Goal: Information Seeking & Learning: Learn about a topic

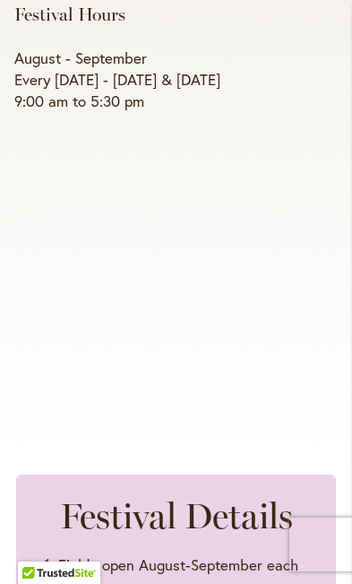
scroll to position [665, 0]
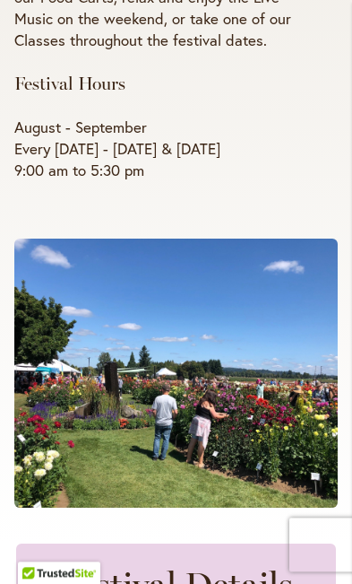
click at [290, 403] on span at bounding box center [176, 372] width 324 height 269
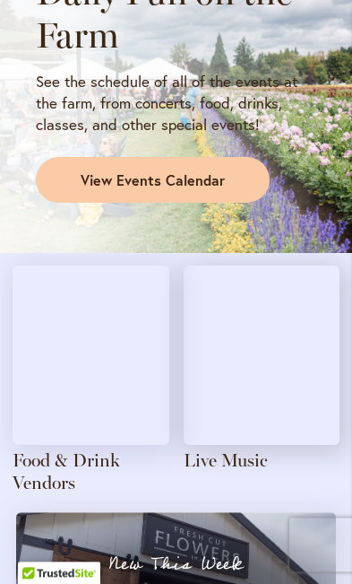
scroll to position [2215, 0]
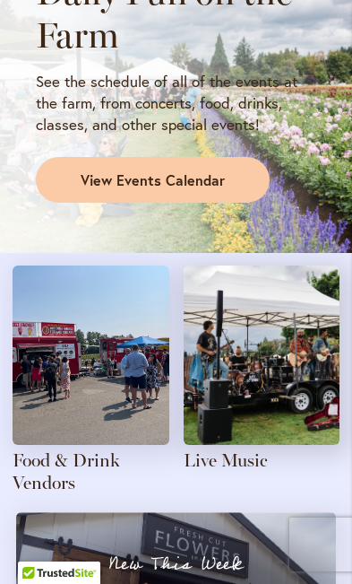
click at [124, 335] on img at bounding box center [91, 354] width 157 height 179
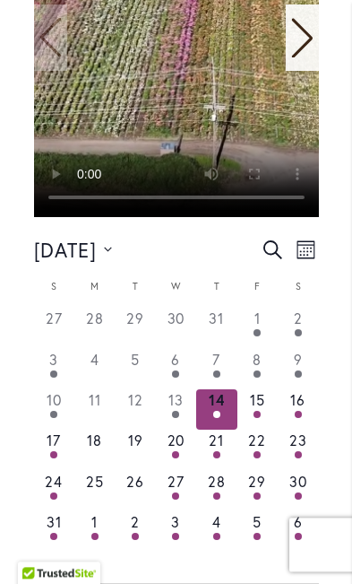
scroll to position [935, 0]
click at [56, 430] on time "17" at bounding box center [54, 439] width 14 height 19
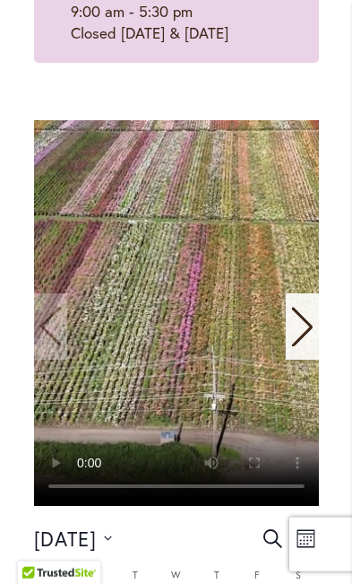
scroll to position [647, 0]
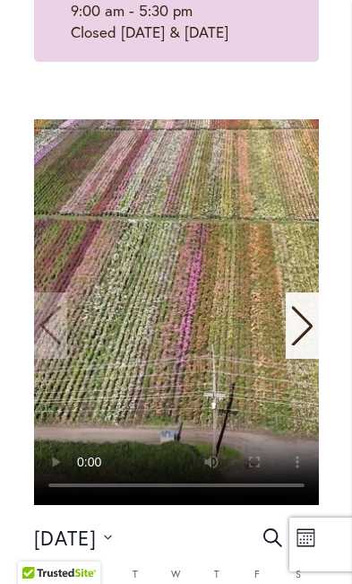
click at [318, 307] on div "Next slide" at bounding box center [302, 325] width 33 height 66
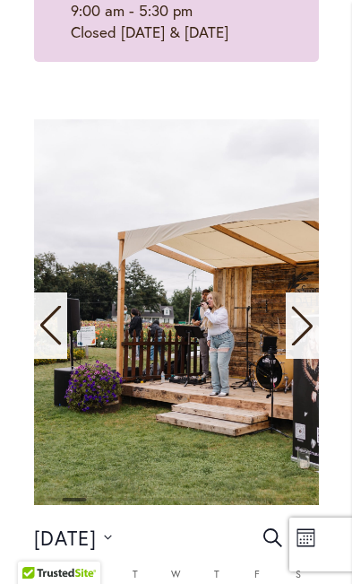
click at [319, 307] on div "42 events found. Home Events Events Calendar We are very proud of the farming t…" at bounding box center [176, 524] width 320 height 1742
click at [321, 307] on div "42 events found. Home Events Events Calendar We are very proud of the farming t…" at bounding box center [176, 524] width 320 height 1742
click at [311, 314] on icon "Next slide" at bounding box center [302, 325] width 24 height 39
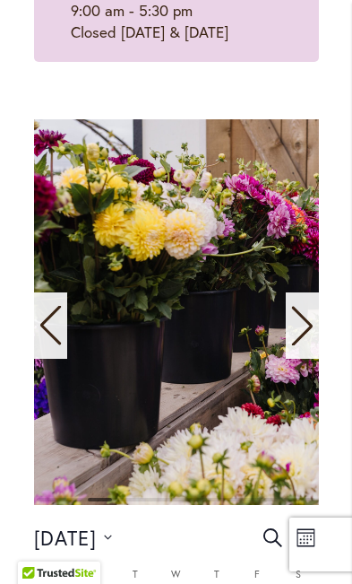
click at [307, 309] on icon "Next slide" at bounding box center [301, 325] width 21 height 39
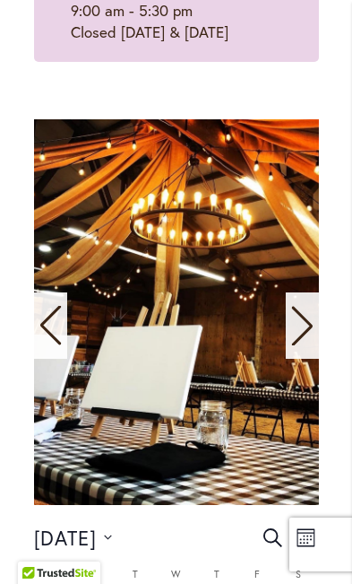
click at [307, 306] on icon "Next slide" at bounding box center [302, 325] width 24 height 39
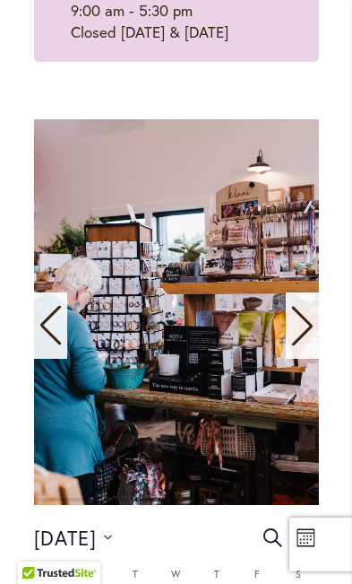
click at [303, 308] on icon "Next slide" at bounding box center [302, 325] width 24 height 39
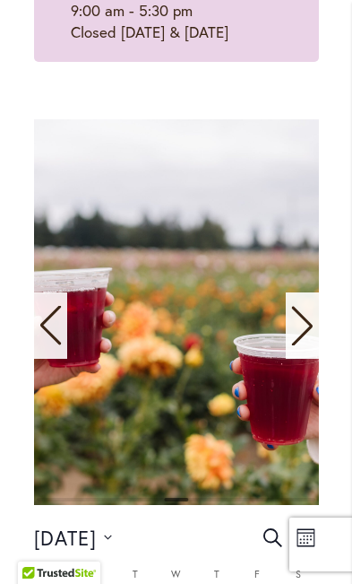
click at [303, 310] on icon "Next slide" at bounding box center [301, 325] width 21 height 39
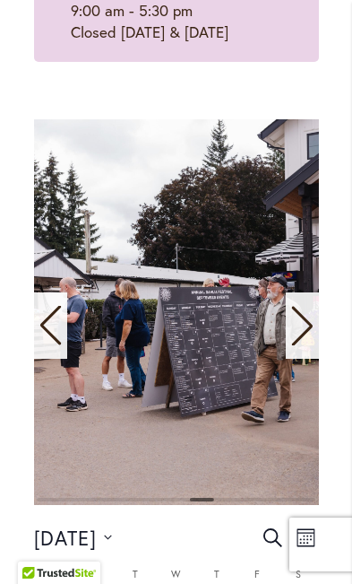
click at [301, 308] on icon "Next slide" at bounding box center [302, 325] width 24 height 39
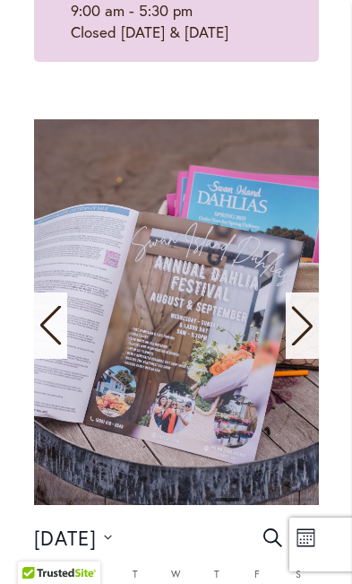
click at [307, 306] on icon "Next slide" at bounding box center [302, 325] width 24 height 39
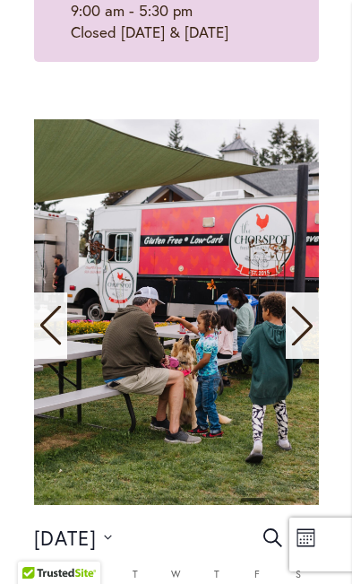
click at [306, 309] on icon "Next slide" at bounding box center [301, 325] width 21 height 39
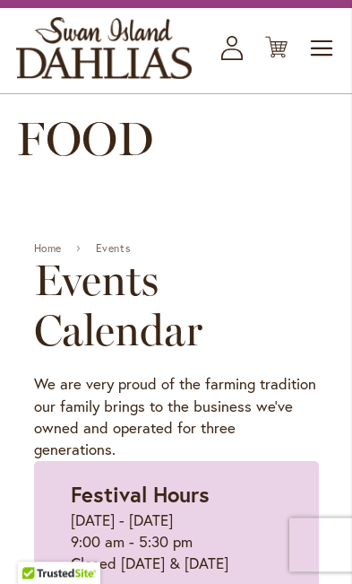
scroll to position [0, 0]
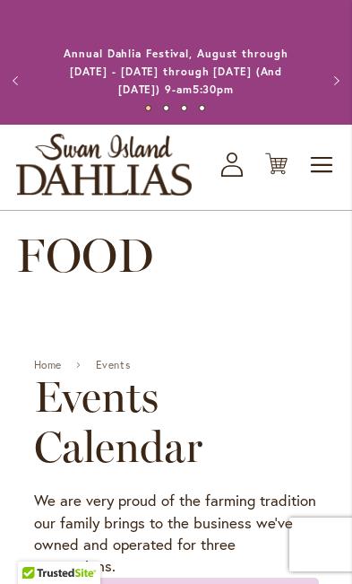
click at [159, 253] on h1 "FOOD" at bounding box center [176, 256] width 320 height 54
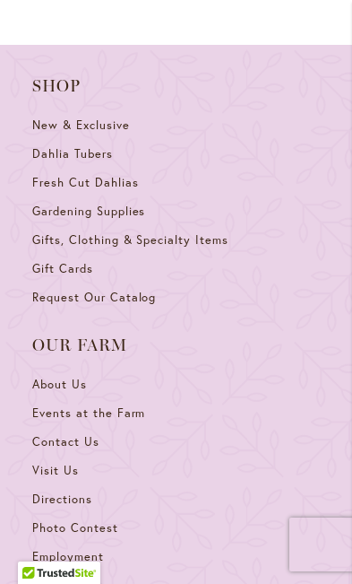
scroll to position [2101, 0]
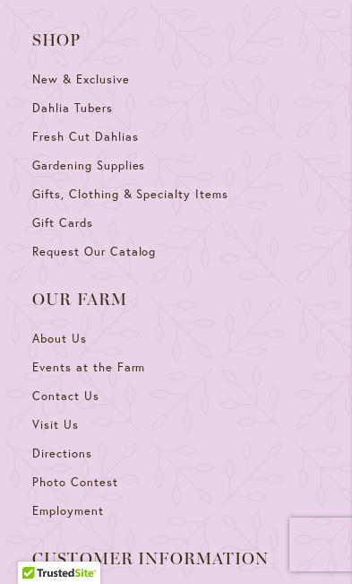
click at [122, 359] on span "Events at the Farm" at bounding box center [88, 366] width 113 height 15
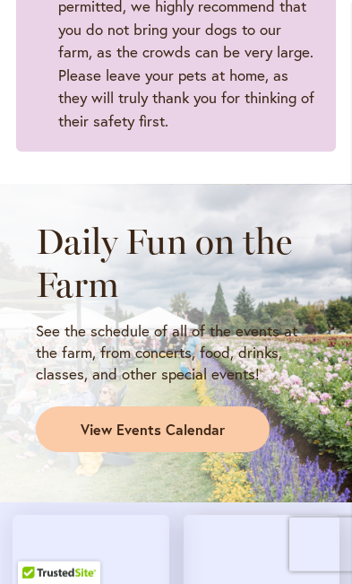
scroll to position [1967, 0]
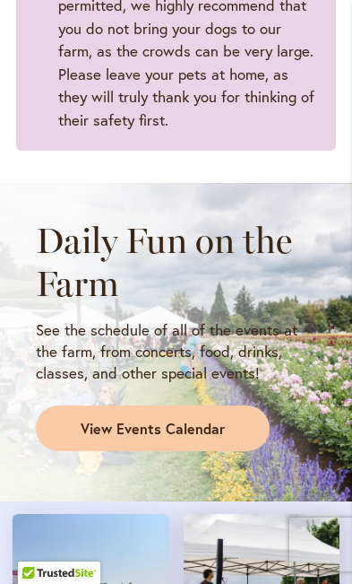
click at [229, 405] on link "View Events Calendar" at bounding box center [153, 428] width 234 height 47
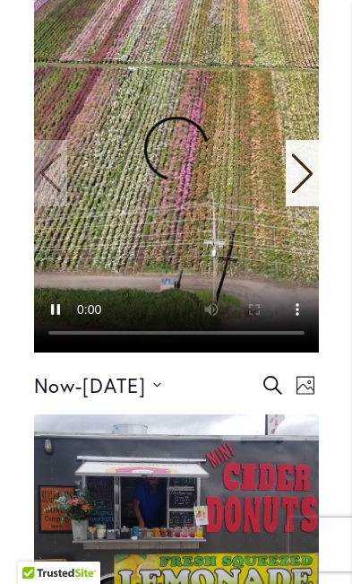
scroll to position [727, 0]
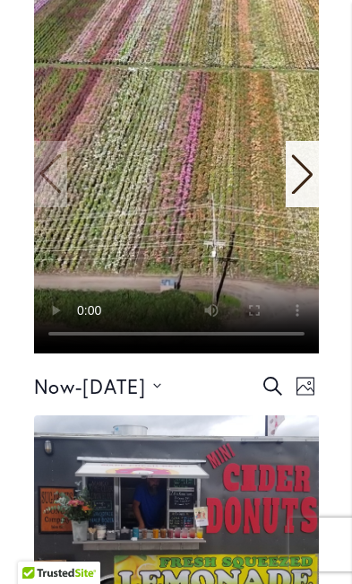
click at [300, 154] on icon "Next slide" at bounding box center [301, 173] width 21 height 39
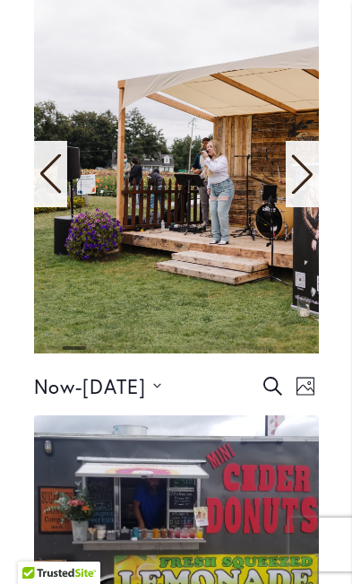
click at [303, 154] on icon "Next slide" at bounding box center [302, 173] width 24 height 39
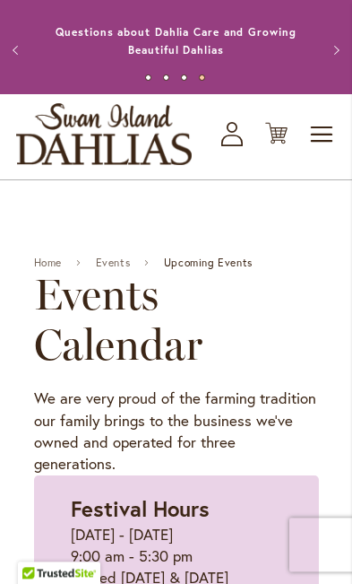
scroll to position [30, 0]
click at [219, 261] on span "Upcoming Events" at bounding box center [208, 262] width 89 height 13
click at [209, 263] on span "Upcoming Events" at bounding box center [208, 262] width 89 height 13
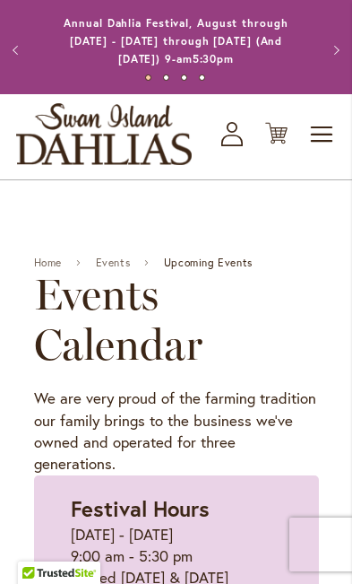
click at [117, 257] on link "Events" at bounding box center [113, 262] width 35 height 13
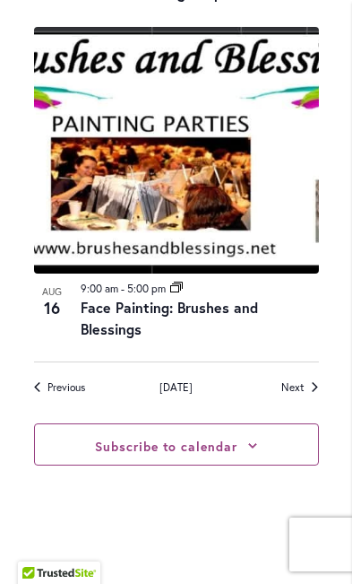
scroll to position [4728, 0]
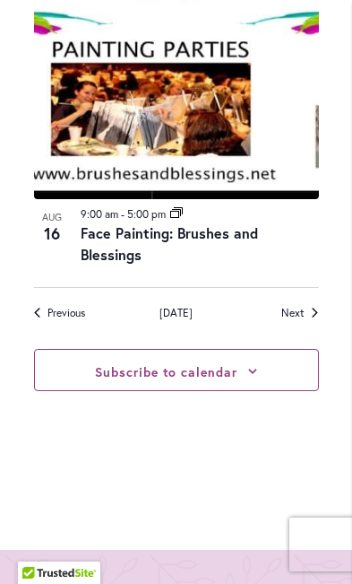
click at [200, 363] on button "Subscribe to calendar" at bounding box center [166, 371] width 143 height 17
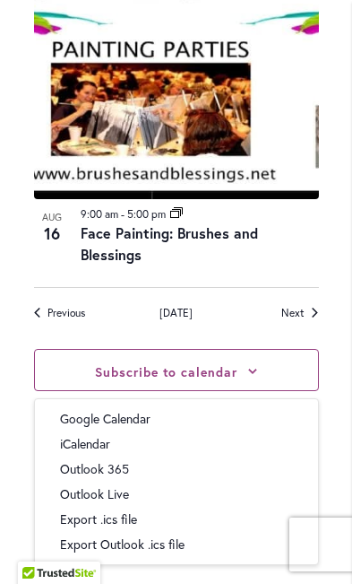
click at [225, 223] on link "Face Painting: Brushes and Blessings" at bounding box center [170, 243] width 178 height 40
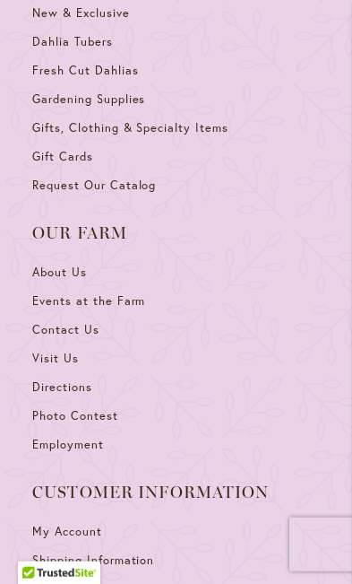
scroll to position [2856, 0]
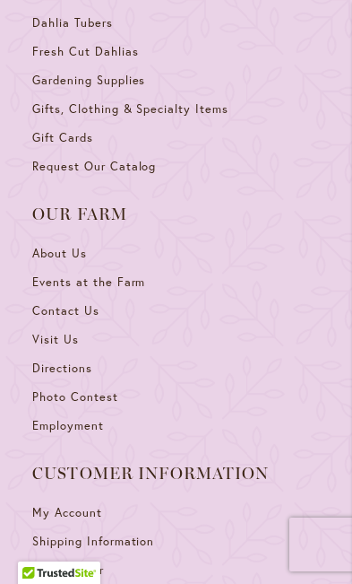
click at [114, 274] on span "Events at the Farm" at bounding box center [88, 281] width 113 height 15
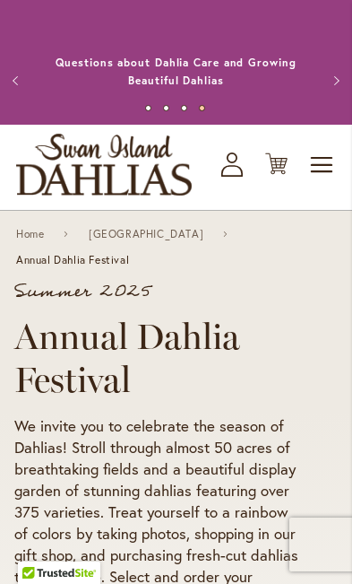
click at [329, 78] on button "Next" at bounding box center [334, 81] width 36 height 36
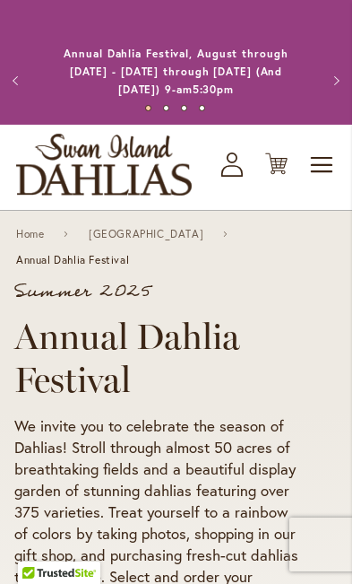
click at [315, 152] on span "Toggle Nav" at bounding box center [322, 165] width 27 height 36
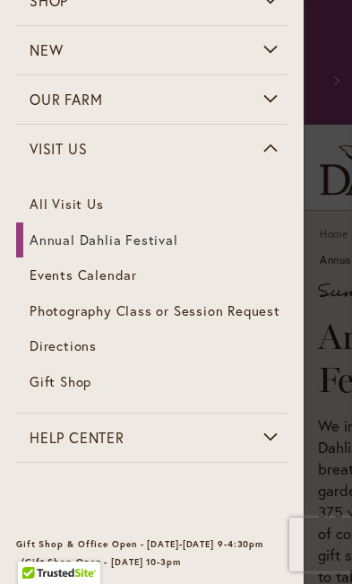
scroll to position [138, 0]
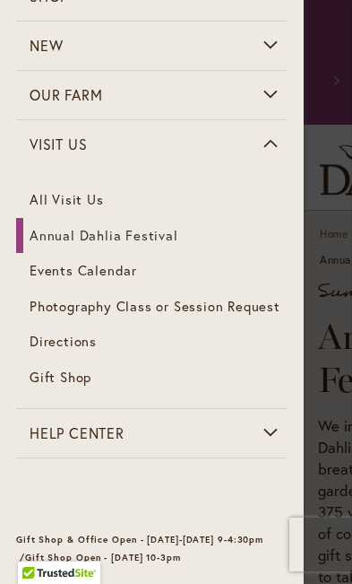
click at [129, 272] on span "Events Calendar" at bounding box center [84, 270] width 108 height 18
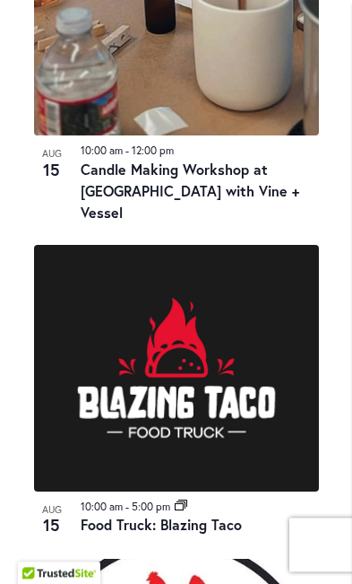
scroll to position [2976, 0]
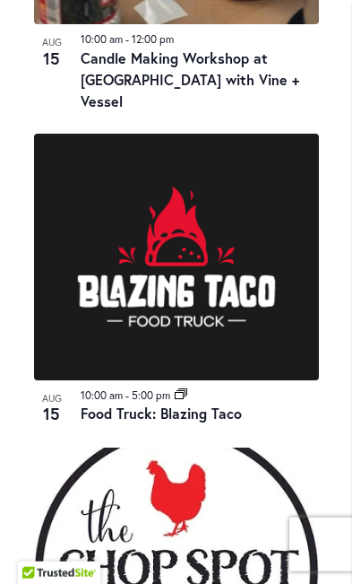
click at [211, 235] on img at bounding box center [176, 257] width 285 height 247
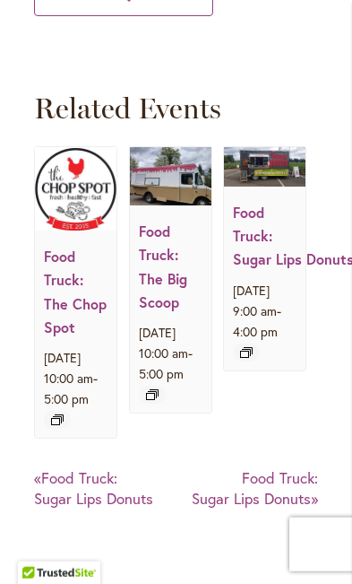
scroll to position [2549, 0]
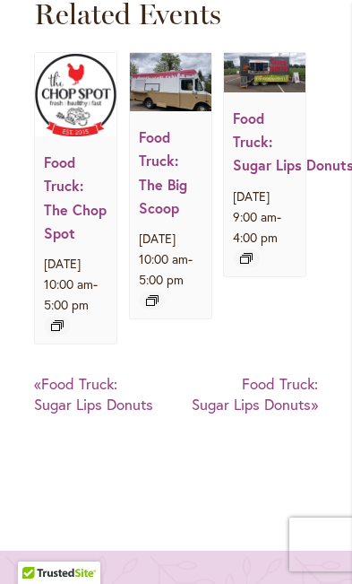
click at [87, 230] on link "Food Truck: The Chop Spot" at bounding box center [75, 197] width 63 height 90
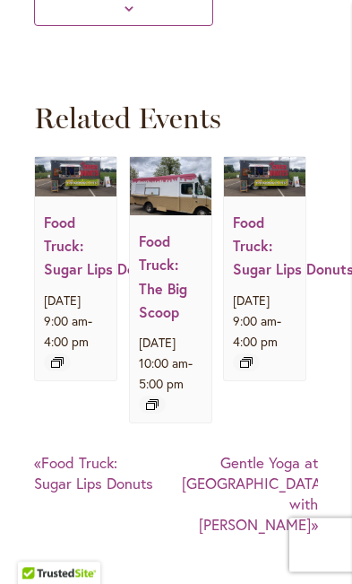
scroll to position [2780, 0]
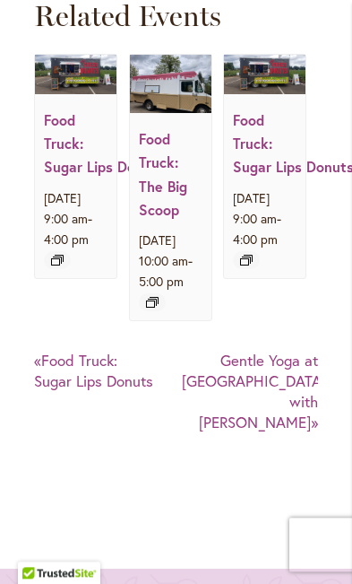
click at [169, 219] on link "Food Truck: The Big Scoop" at bounding box center [163, 174] width 48 height 90
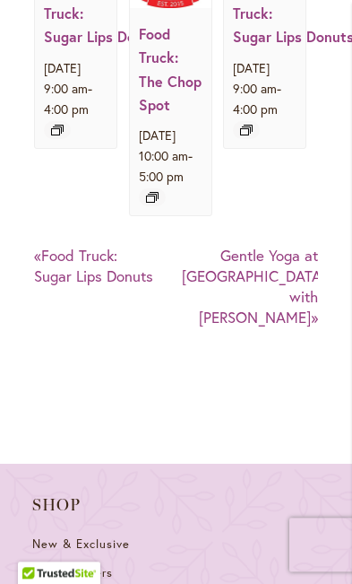
scroll to position [2524, 0]
